Goal: Task Accomplishment & Management: Manage account settings

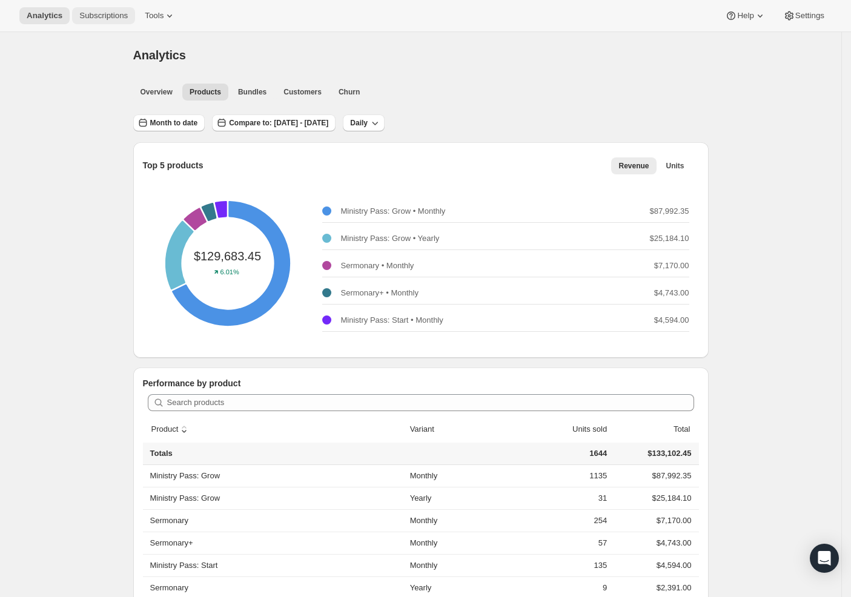
click at [95, 14] on span "Subscriptions" at bounding box center [103, 16] width 48 height 10
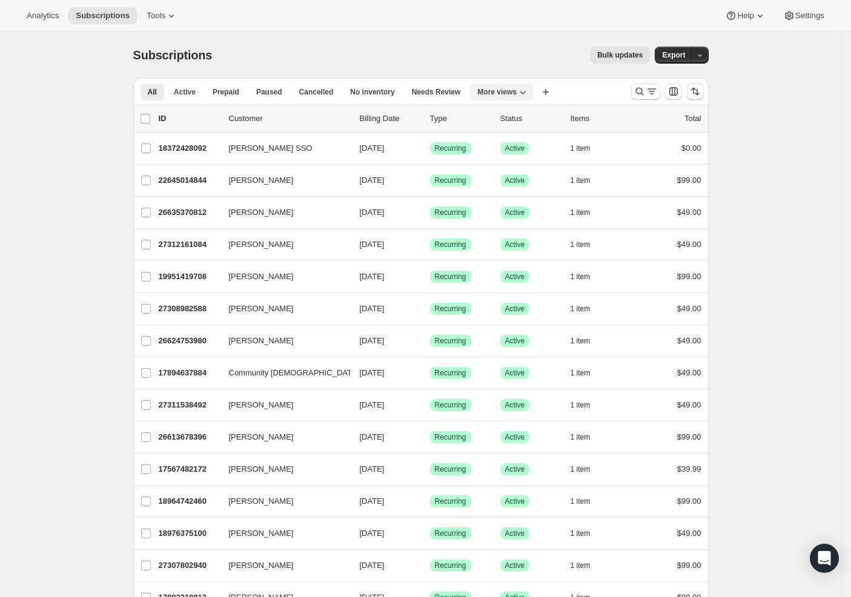
click at [504, 97] on button "More views" at bounding box center [502, 92] width 64 height 17
click at [517, 139] on button "MP Active" at bounding box center [541, 141] width 121 height 22
click at [650, 88] on icon "Search and filter results" at bounding box center [652, 91] width 12 height 12
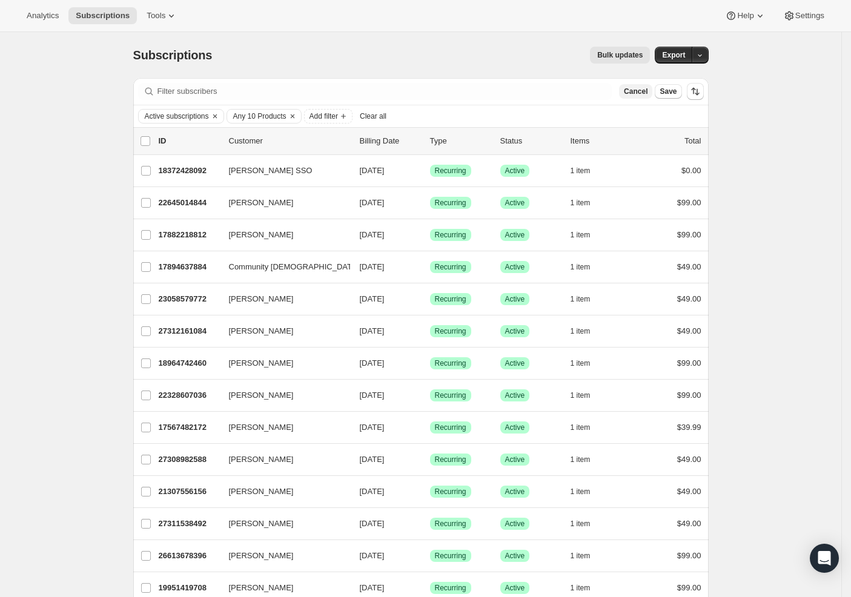
click at [623, 92] on button "Cancel" at bounding box center [635, 91] width 33 height 15
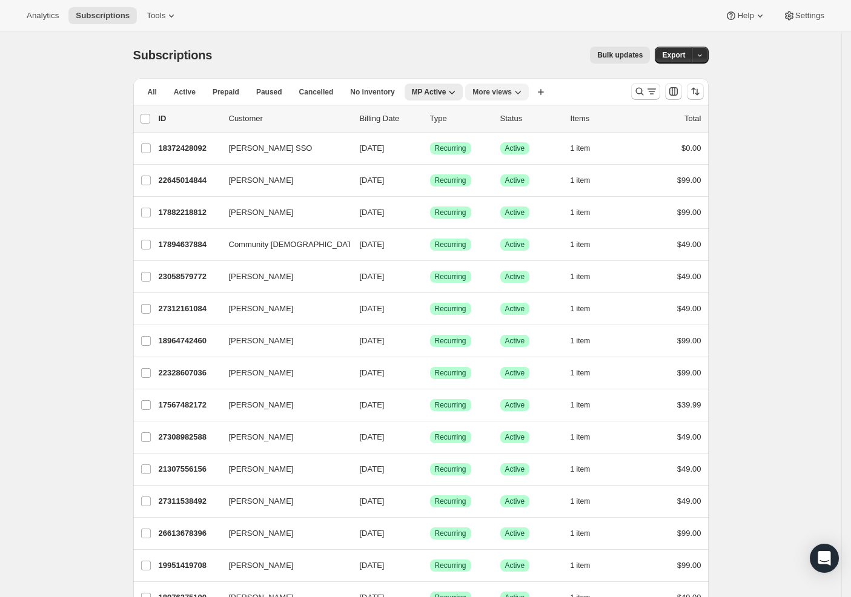
click at [502, 96] on span "More views" at bounding box center [491, 92] width 39 height 10
click at [510, 139] on button "Sermonary Active" at bounding box center [537, 141] width 121 height 22
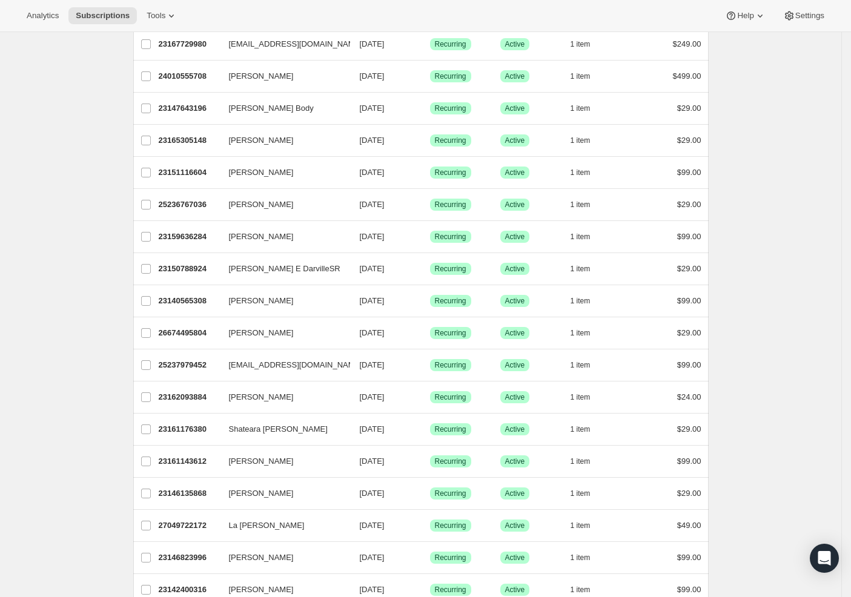
scroll to position [1217, 0]
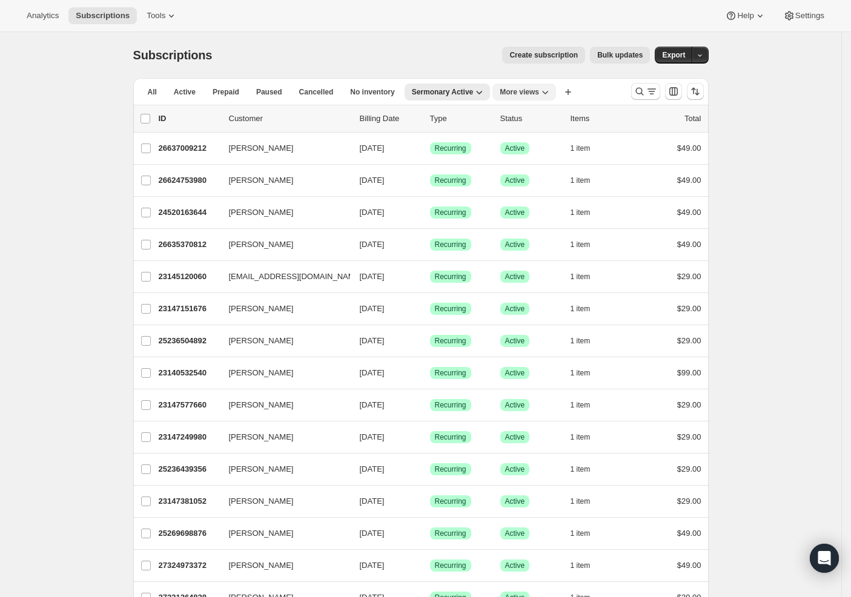
click at [517, 96] on span "More views" at bounding box center [519, 92] width 39 height 10
click at [540, 188] on button "MP Cancelled" at bounding box center [564, 185] width 121 height 22
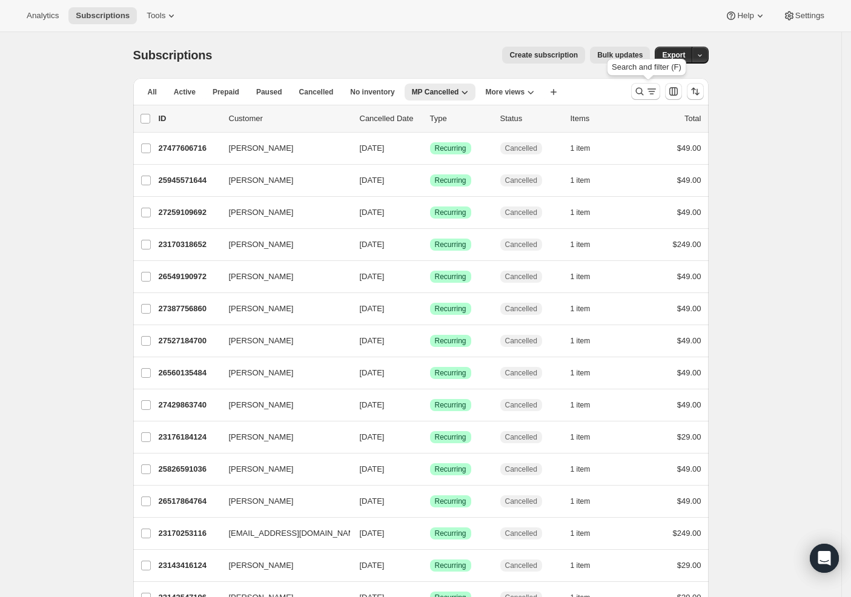
drag, startPoint x: 652, startPoint y: 90, endPoint x: 349, endPoint y: 130, distance: 305.3
click at [652, 90] on icon "Search and filter results" at bounding box center [652, 91] width 12 height 12
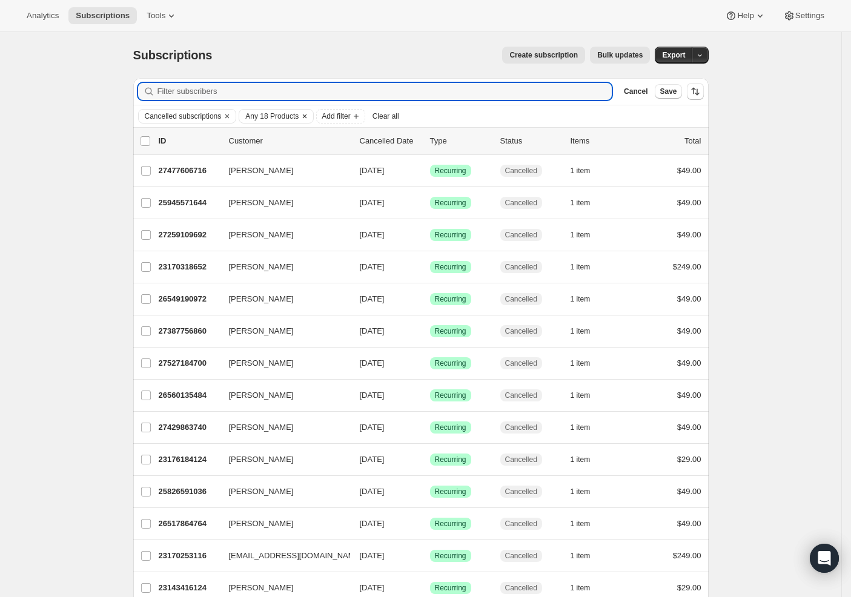
click at [293, 121] on span "Any 18 Products" at bounding box center [271, 116] width 53 height 10
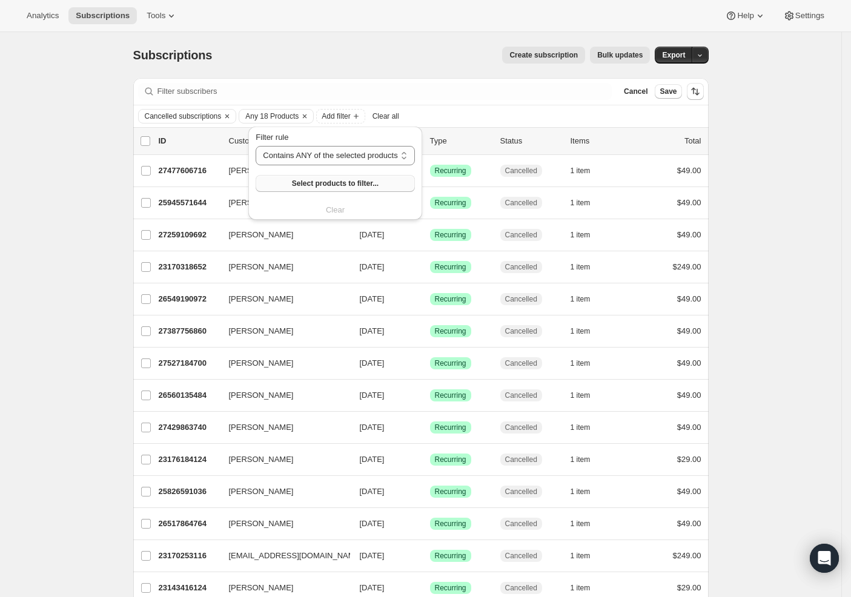
click at [349, 180] on span "Select products to filter..." at bounding box center [335, 184] width 87 height 10
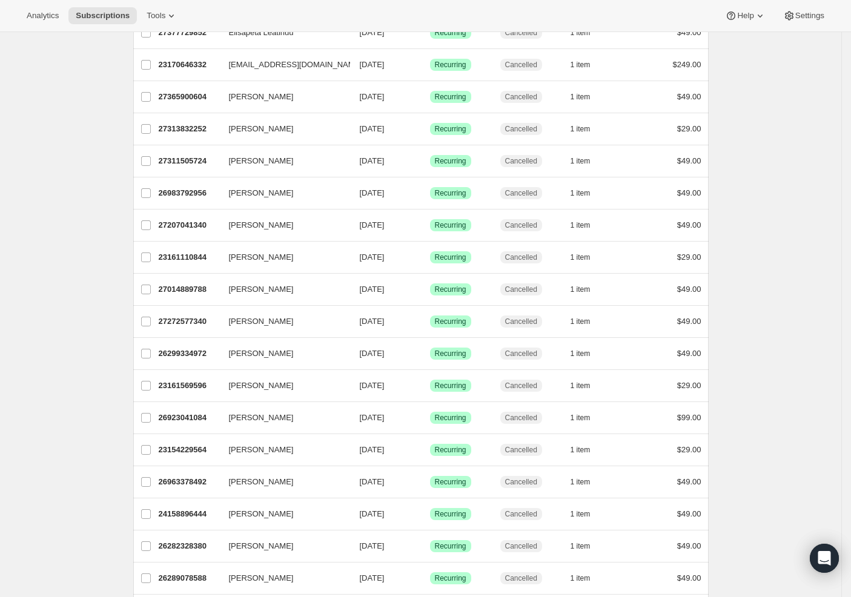
scroll to position [1239, 0]
